Goal: Task Accomplishment & Management: Complete application form

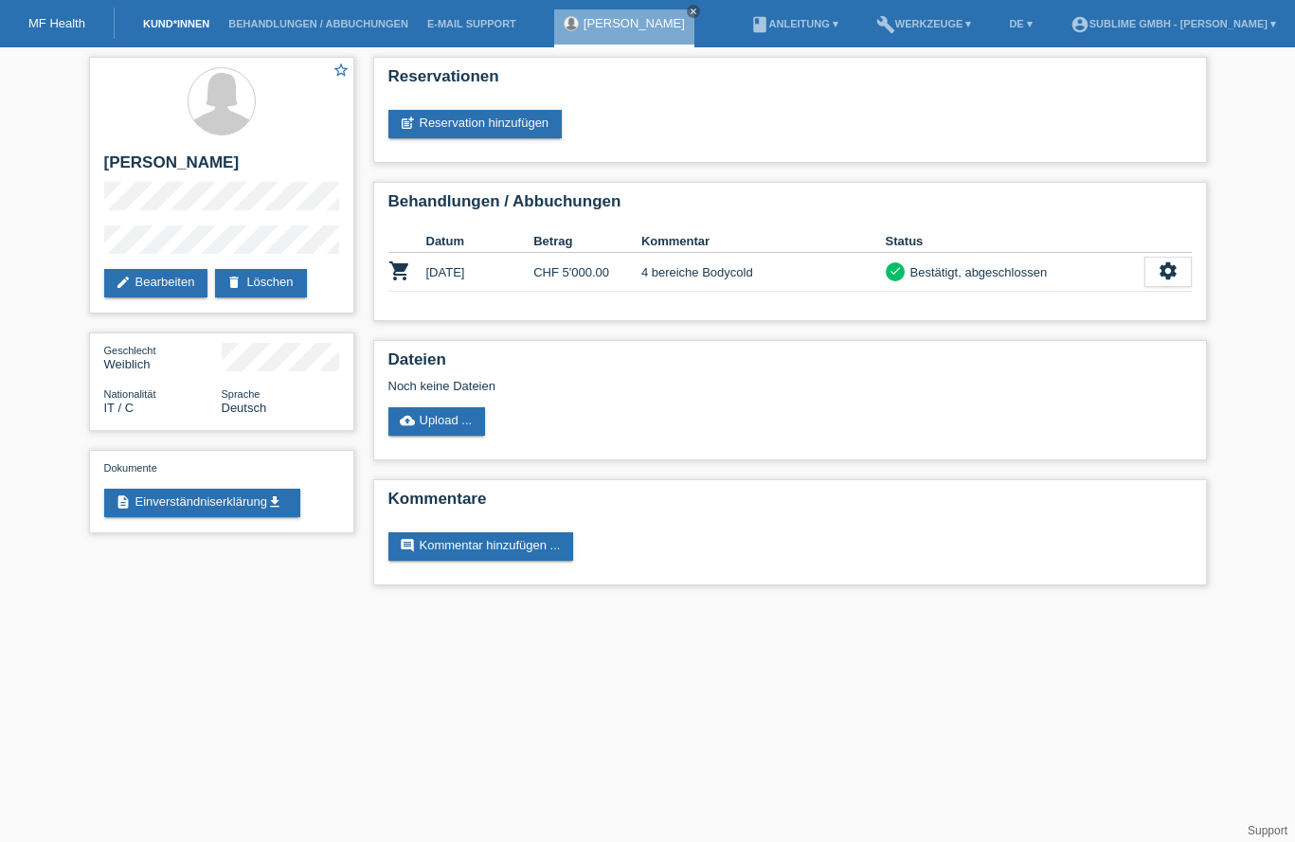
click at [191, 24] on link "Kund*innen" at bounding box center [176, 23] width 85 height 11
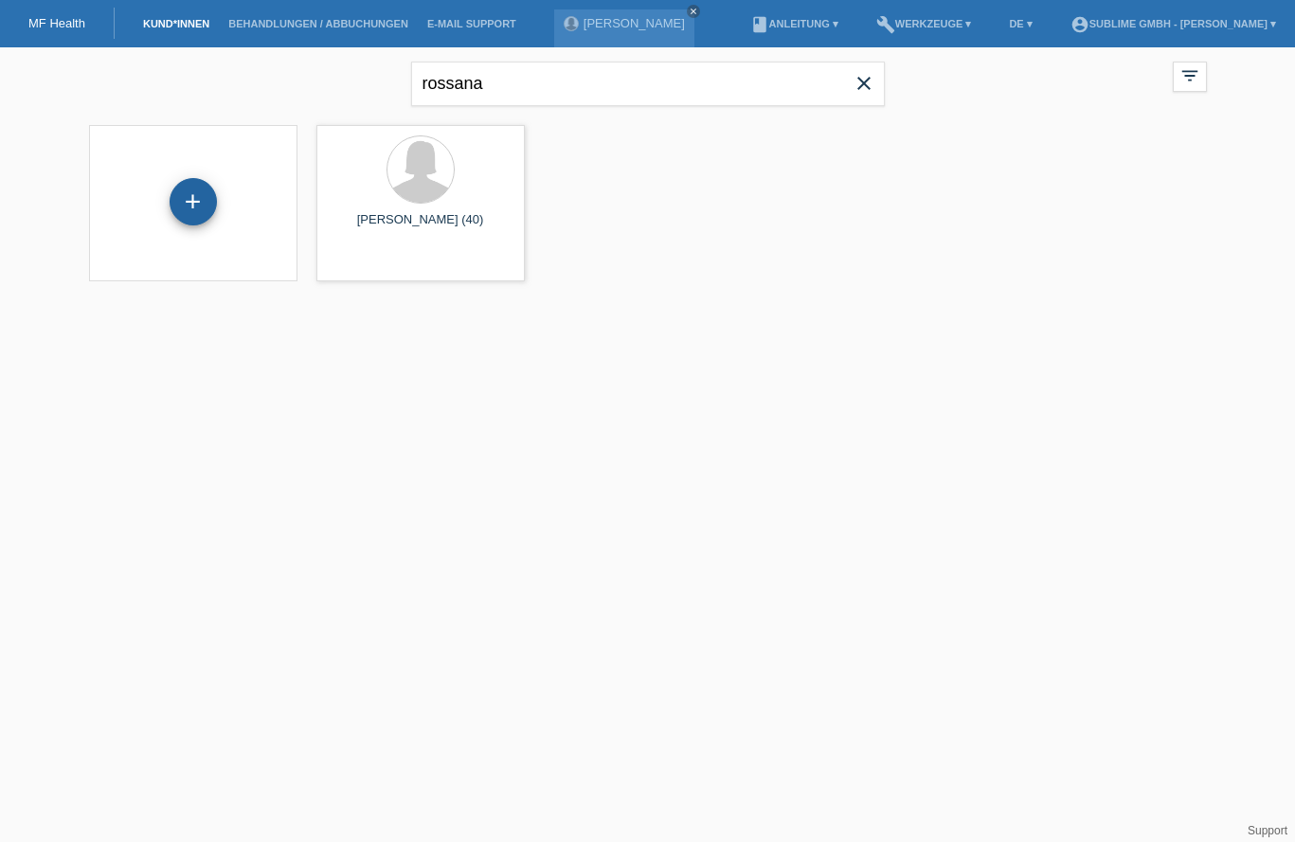
click at [199, 186] on div "+" at bounding box center [193, 201] width 47 height 47
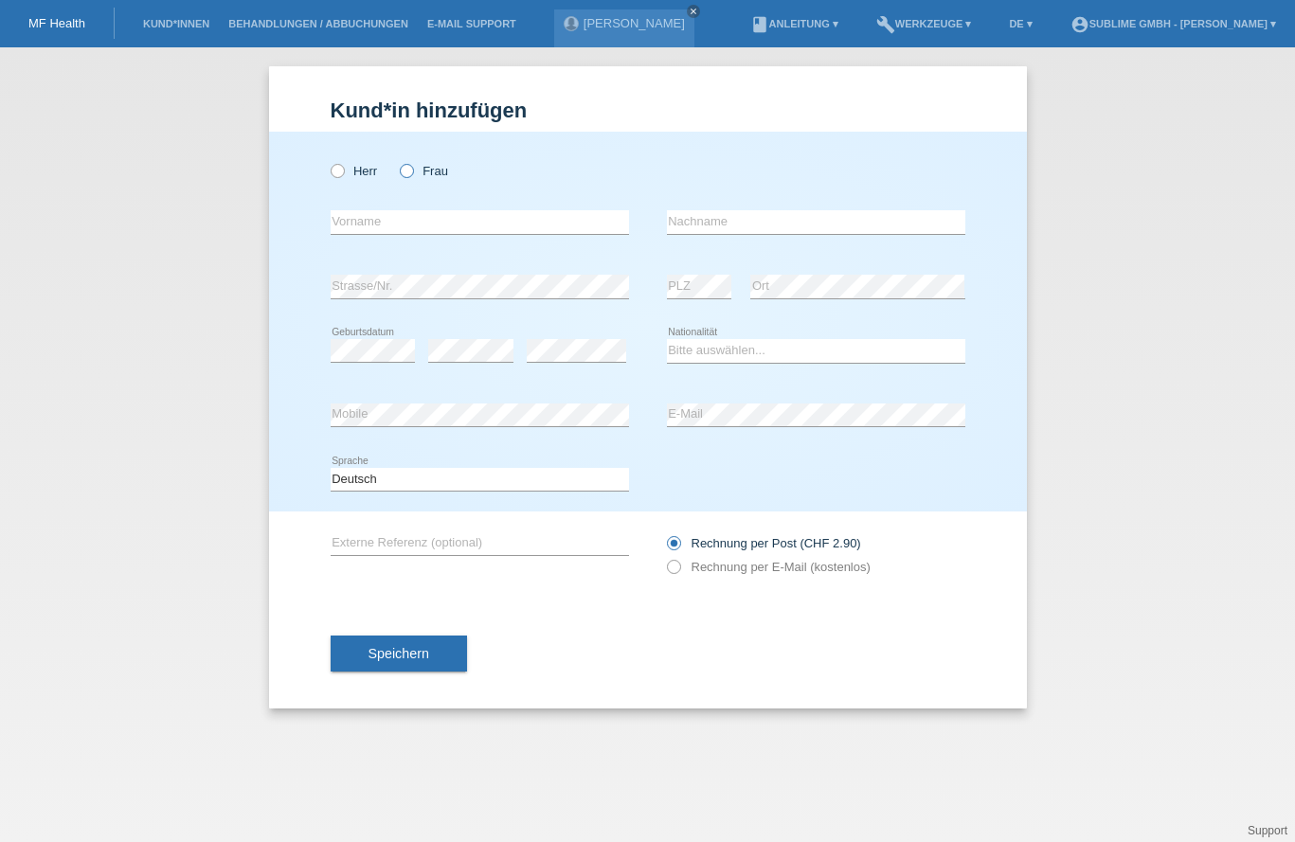
click at [424, 169] on label "Frau" at bounding box center [424, 171] width 48 height 14
click at [412, 169] on input "Frau" at bounding box center [406, 170] width 12 height 12
radio input "true"
click at [477, 224] on input "text" at bounding box center [480, 222] width 298 height 24
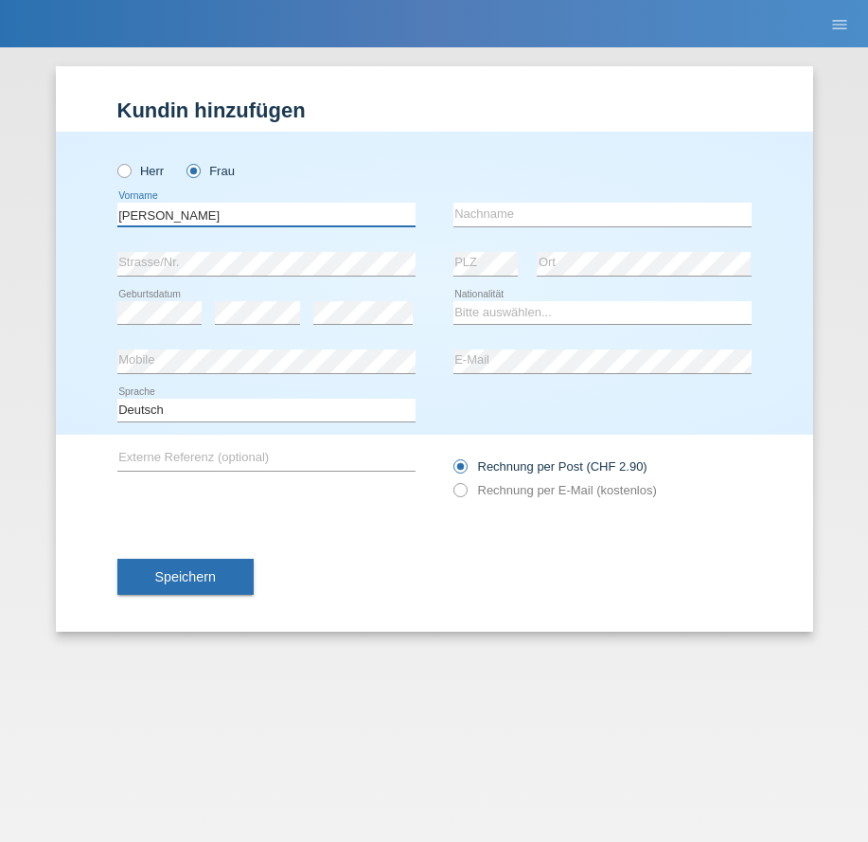
type input "Anne Rachel"
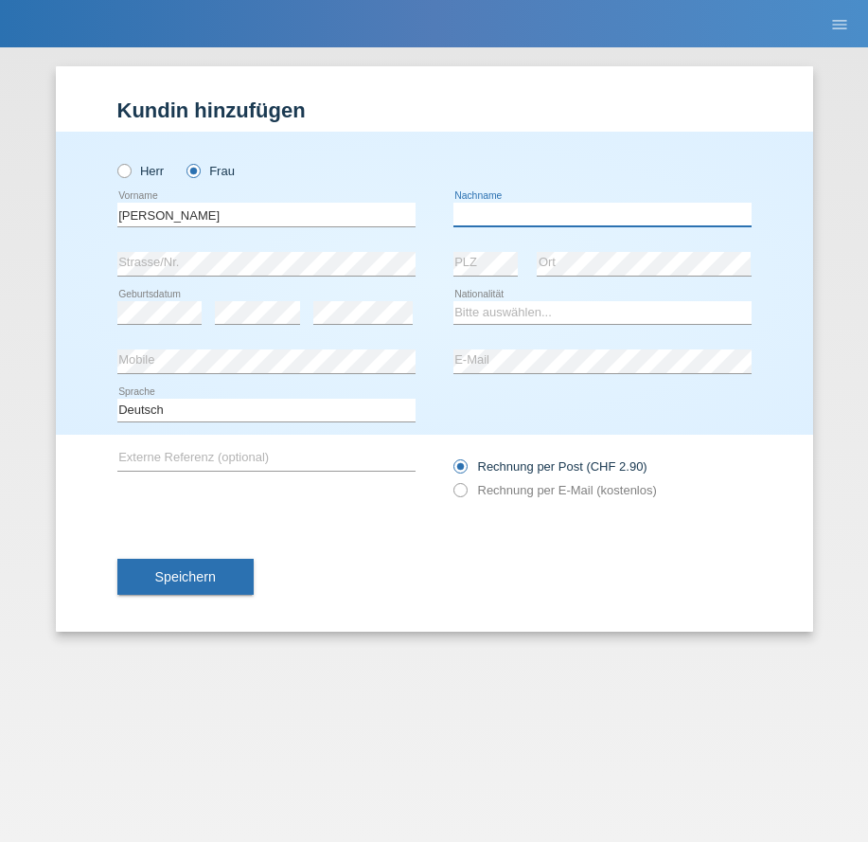
click at [538, 219] on input "text" at bounding box center [603, 215] width 298 height 24
type input "Pallavi"
drag, startPoint x: 515, startPoint y: 210, endPoint x: 424, endPoint y: 212, distance: 90.9
click at [424, 212] on div "Anne Rachel error Vorname Pallavi error Nachname" at bounding box center [434, 214] width 635 height 49
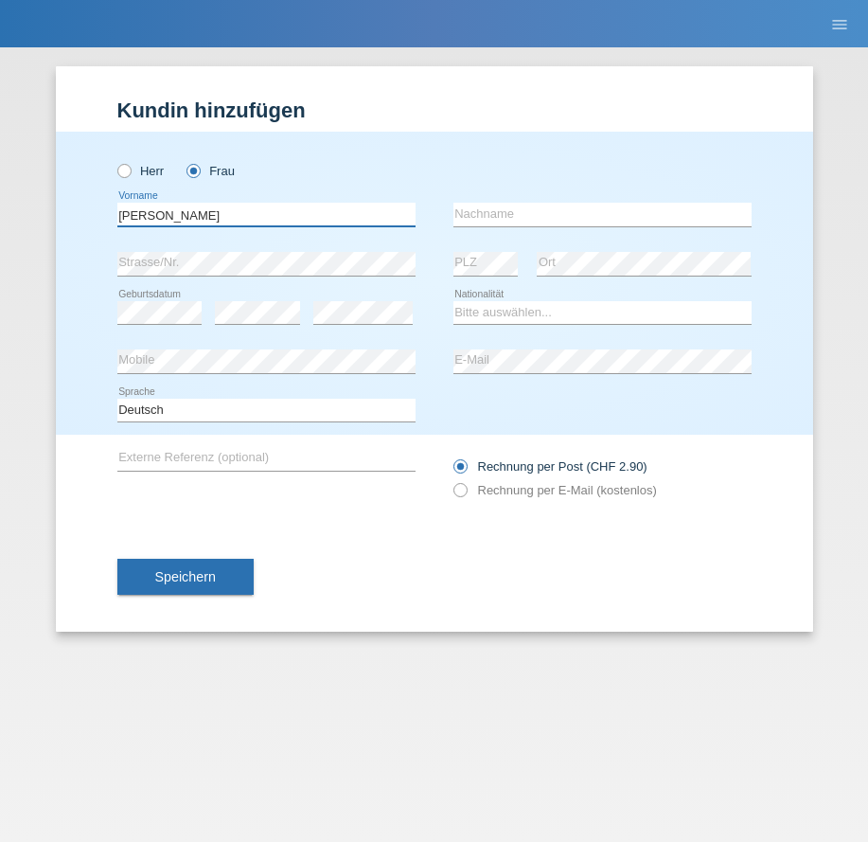
click at [335, 204] on input "Anne Rachel" at bounding box center [266, 215] width 298 height 24
paste input "Pallavi"
type input "Anne Rachel Pallavi"
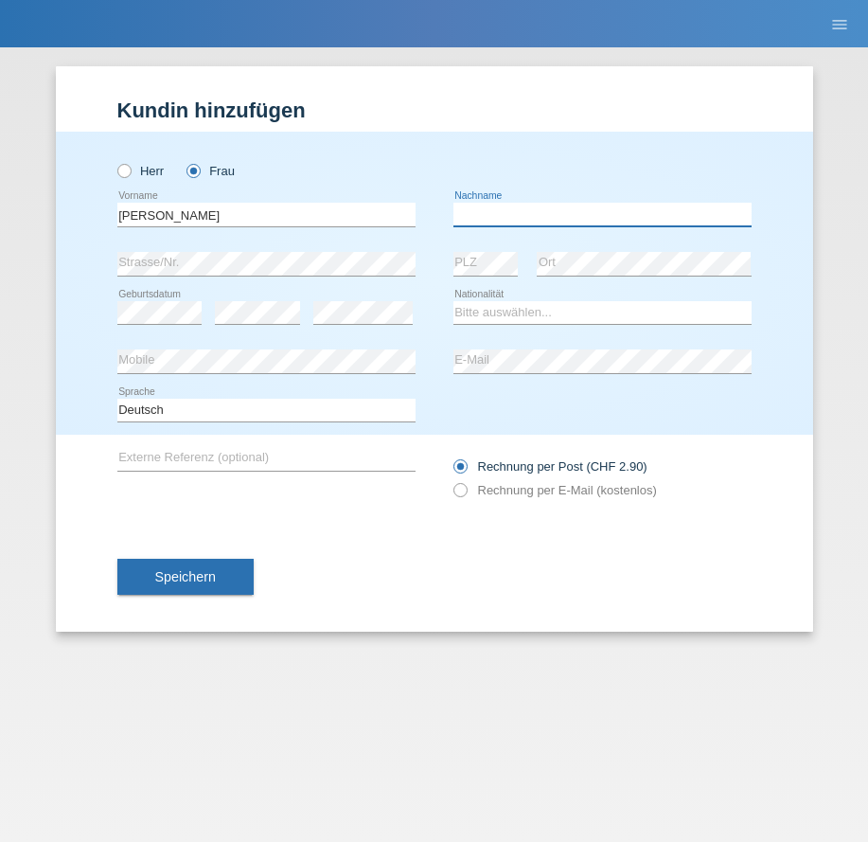
click at [510, 222] on input "text" at bounding box center [603, 215] width 298 height 24
type input "Otz"
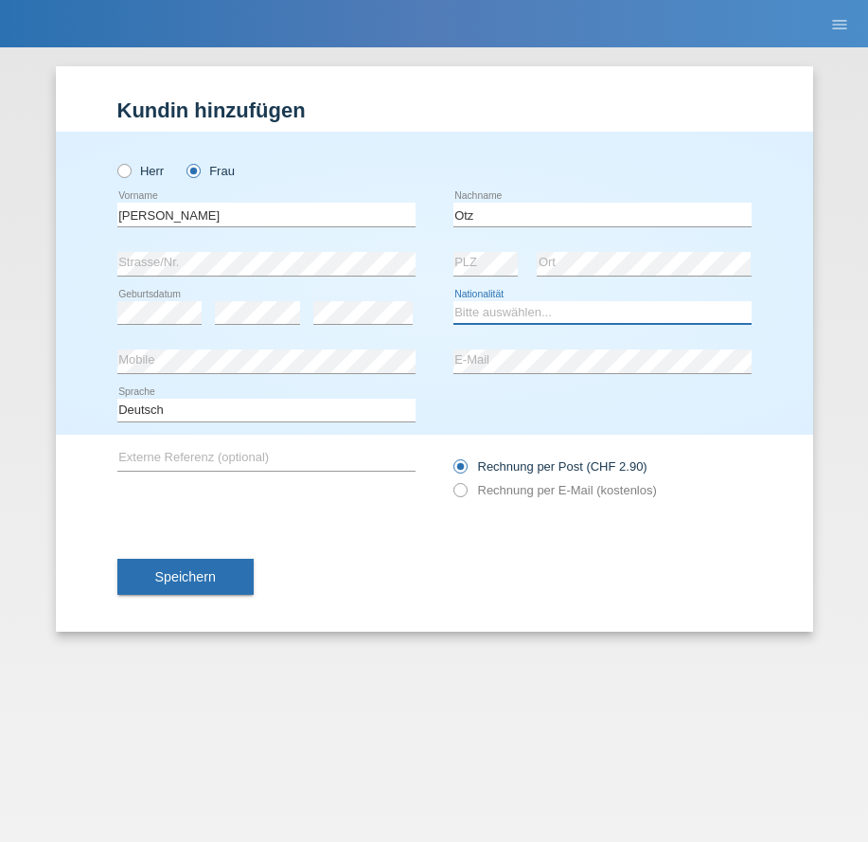
click at [530, 318] on select "Bitte auswählen... Schweiz Deutschland Liechtenstein Österreich ------------ Af…" at bounding box center [603, 312] width 298 height 23
click at [380, 132] on div "Herr Frau" at bounding box center [266, 161] width 298 height 59
click at [555, 313] on select "Bitte auswählen... Schweiz Deutschland Liechtenstein Österreich ------------ Af…" at bounding box center [603, 312] width 298 height 23
select select "CH"
click at [454, 301] on select "Bitte auswählen... Schweiz Deutschland Liechtenstein Österreich ------------ Af…" at bounding box center [603, 312] width 298 height 23
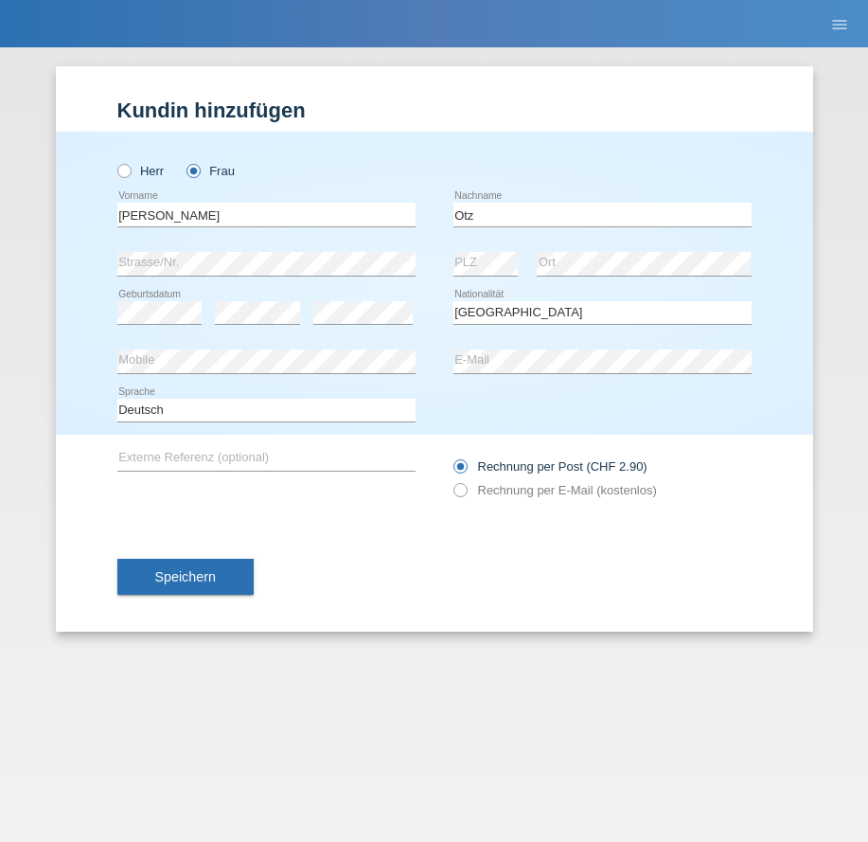
click at [468, 816] on div "Kund*in hinzufügen Kunde hinzufügen Kundin hinzufügen Herr Frau Anne Rachel Pal…" at bounding box center [434, 444] width 868 height 795
click at [253, 373] on icon at bounding box center [266, 373] width 298 height 1
click at [733, 451] on div "Rechnung per Post (CHF 2.90) Rechnung per E-Mail (kostenlos)" at bounding box center [603, 478] width 298 height 87
click at [583, 491] on label "Rechnung per E-Mail (kostenlos)" at bounding box center [556, 490] width 204 height 14
click at [466, 491] on input "Rechnung per E-Mail (kostenlos)" at bounding box center [460, 495] width 12 height 24
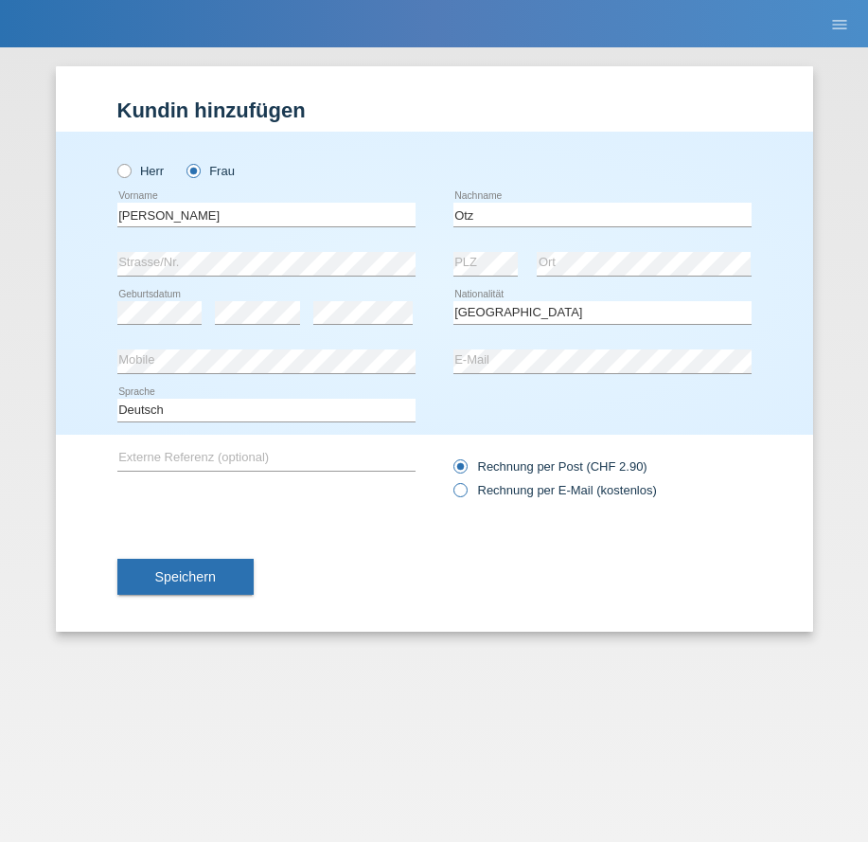
radio input "true"
click at [740, 397] on div "Deutsch Français Italiano English error Sprache" at bounding box center [434, 410] width 635 height 48
click at [391, 262] on div "error Strasse/Nr. error PLZ error Ort" at bounding box center [434, 264] width 635 height 49
click at [220, 583] on button "Speichern" at bounding box center [185, 577] width 136 height 36
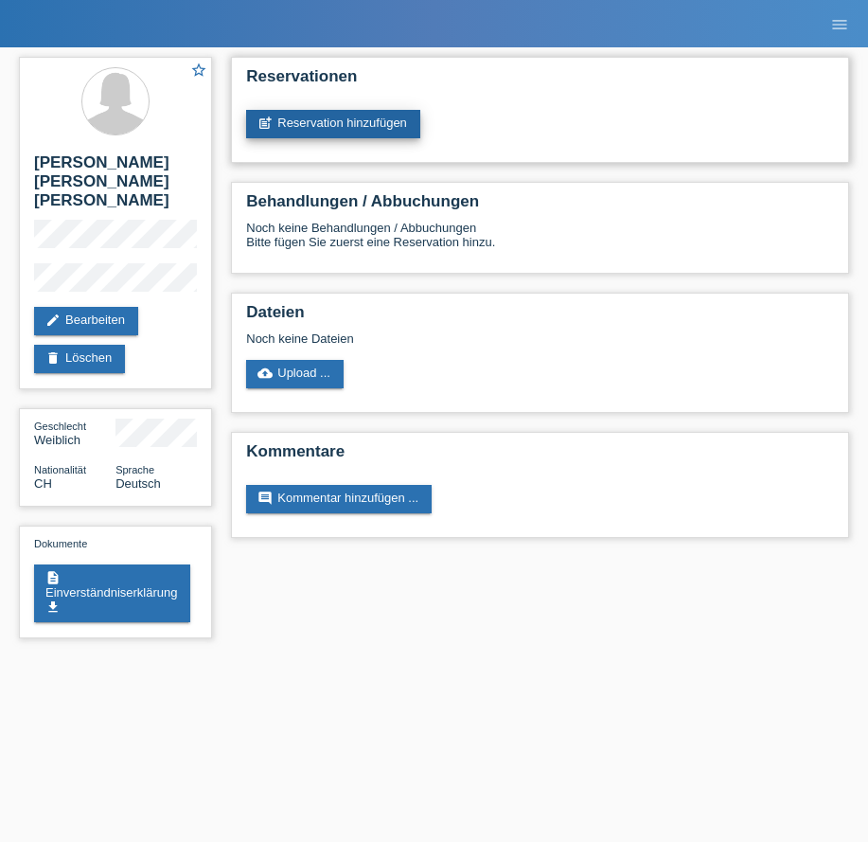
drag, startPoint x: 0, startPoint y: 0, endPoint x: 351, endPoint y: 123, distance: 372.3
click at [351, 123] on link "post_add Reservation hinzufügen" at bounding box center [333, 124] width 174 height 28
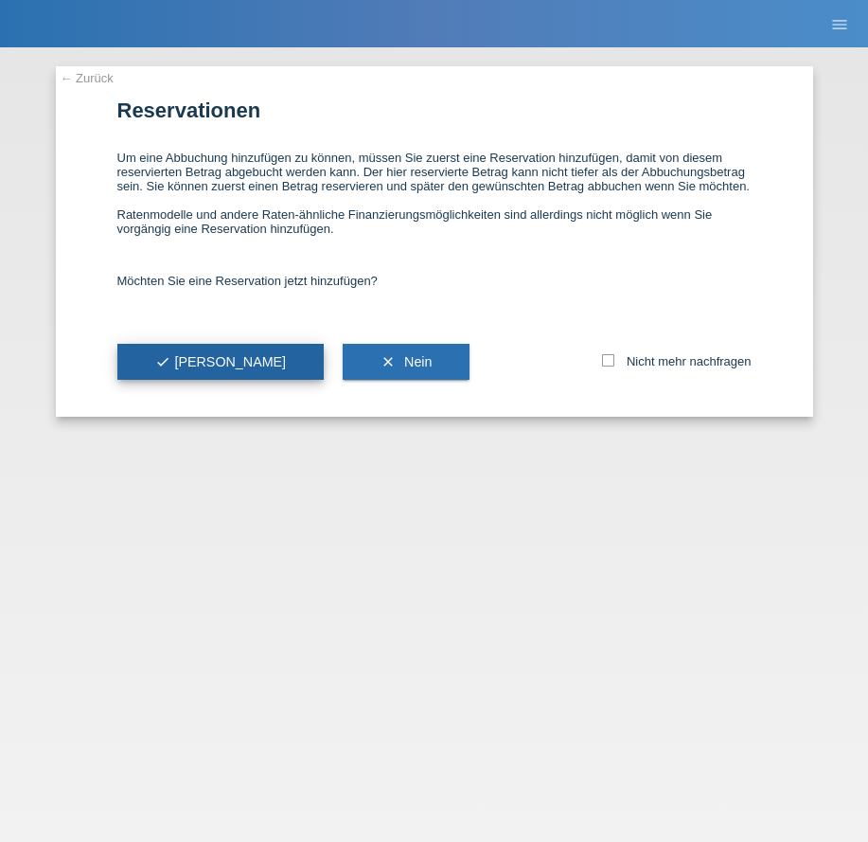
click at [206, 355] on button "check Ja" at bounding box center [220, 362] width 207 height 36
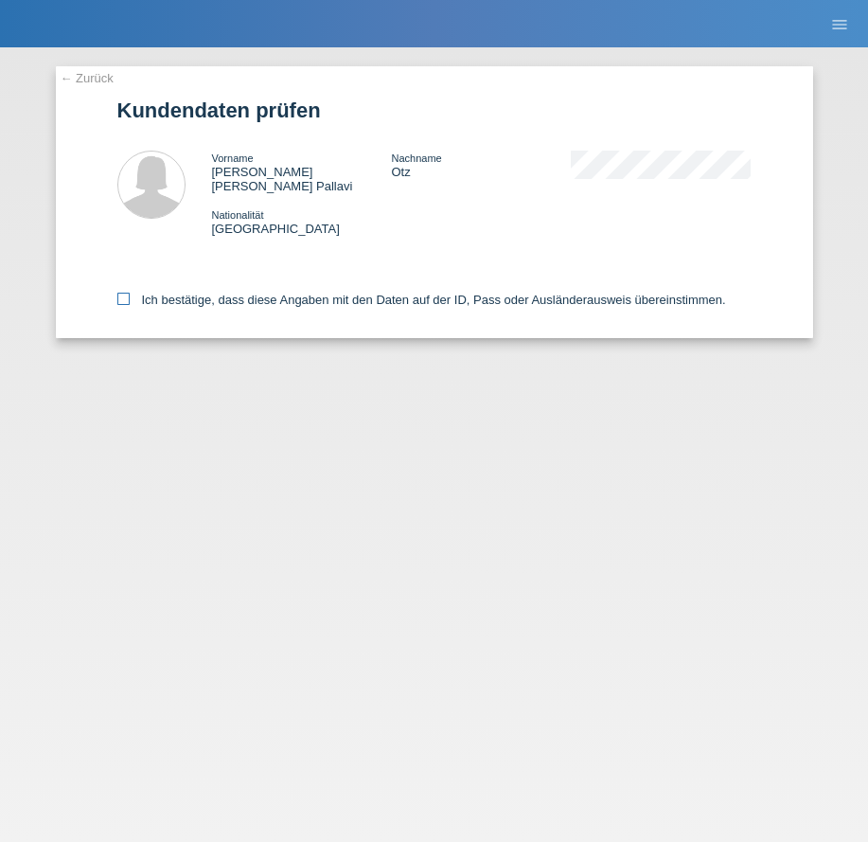
click at [252, 293] on label "Ich bestätige, dass diese Angaben mit den Daten auf der ID, Pass oder Ausländer…" at bounding box center [421, 300] width 609 height 14
click at [130, 293] on input "Ich bestätige, dass diese Angaben mit den Daten auf der ID, Pass oder Ausländer…" at bounding box center [123, 299] width 12 height 12
checkbox input "true"
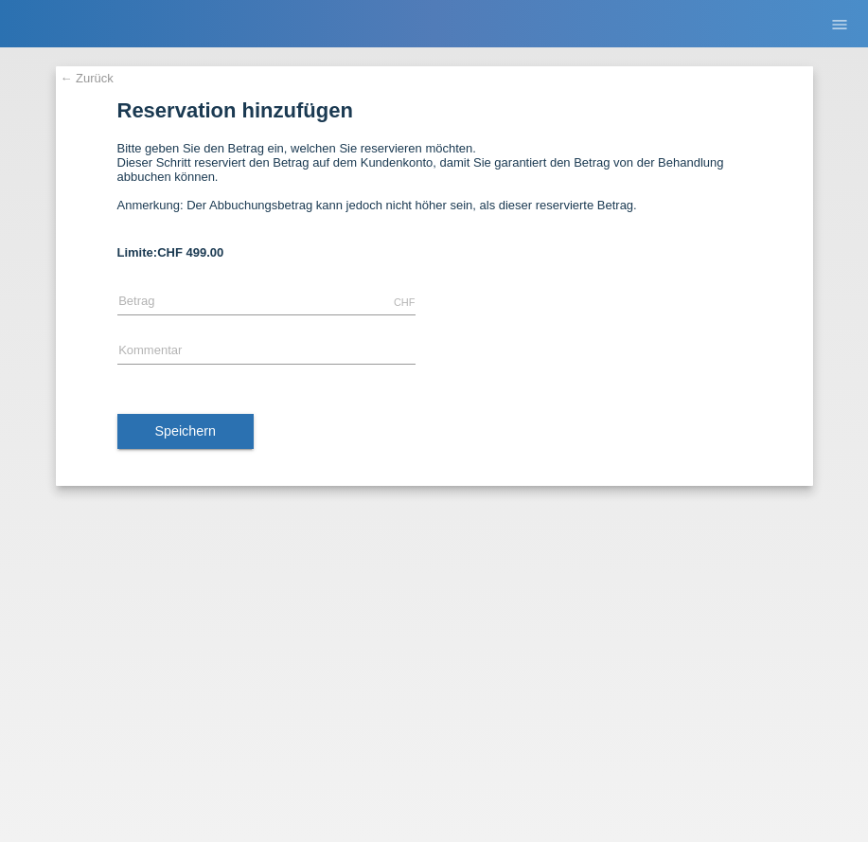
click at [97, 80] on link "← Zurück" at bounding box center [87, 78] width 53 height 14
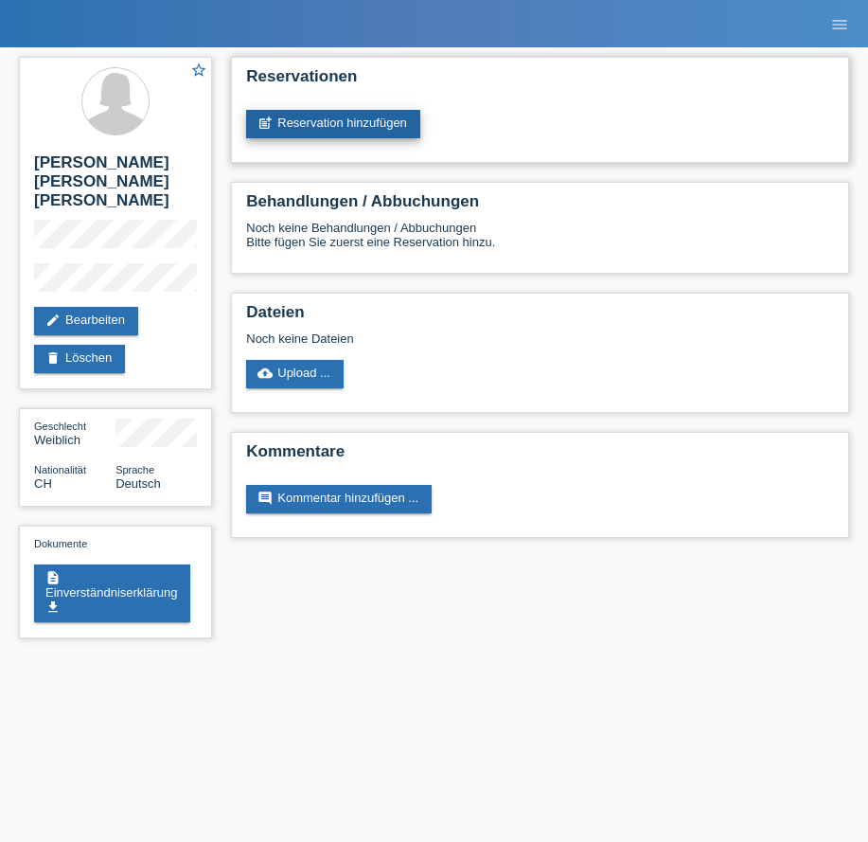
click at [374, 126] on link "post_add Reservation hinzufügen" at bounding box center [333, 124] width 174 height 28
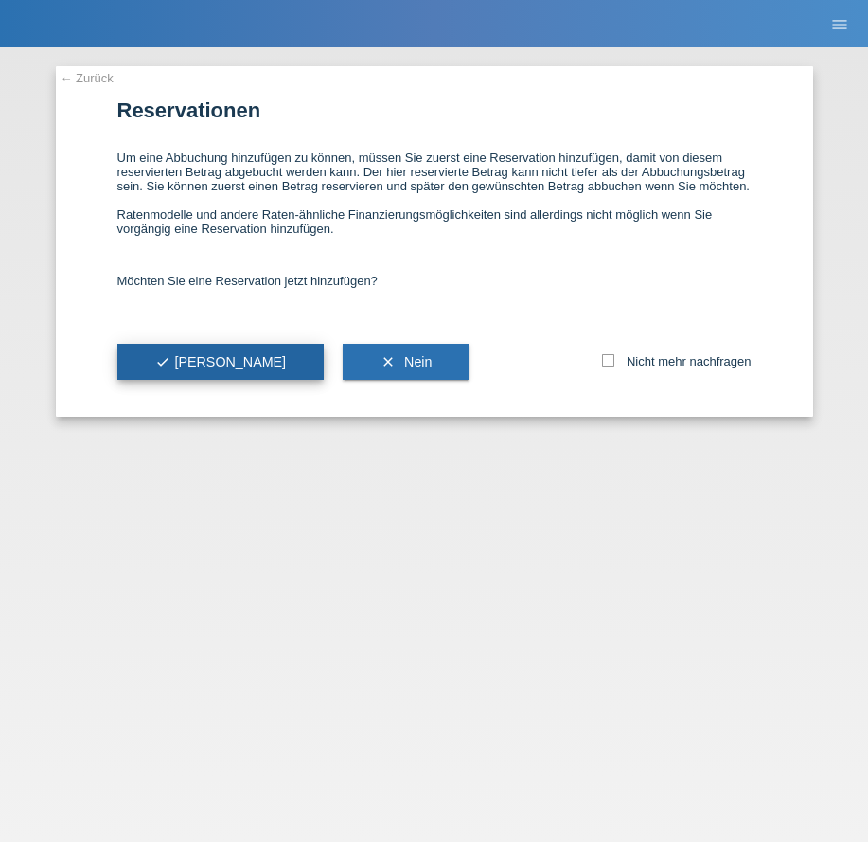
click at [178, 372] on button "check Ja" at bounding box center [220, 362] width 207 height 36
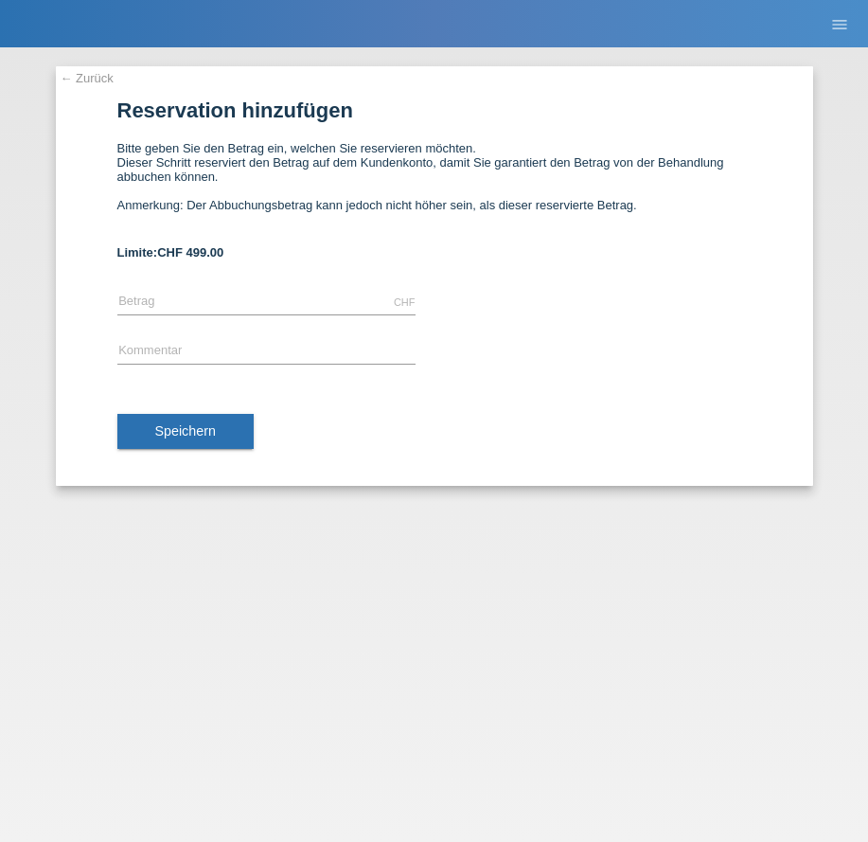
click at [826, 272] on div "← Zurück Reservation hinzufügen Bitte geben Sie den Betrag ein, welchen Sie res…" at bounding box center [434, 444] width 868 height 795
